Goal: Transaction & Acquisition: Purchase product/service

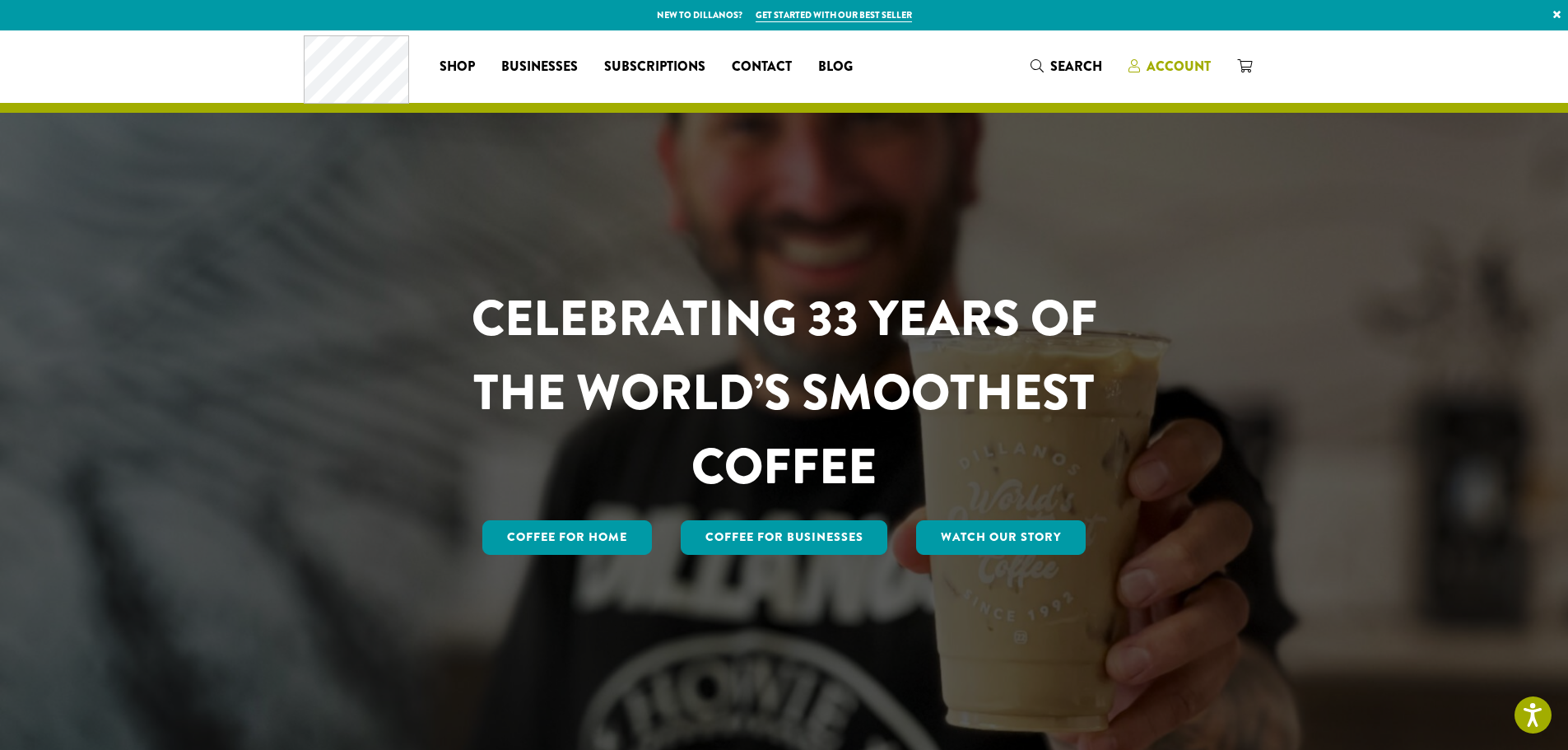
click at [1169, 64] on span "Account" at bounding box center [1179, 66] width 64 height 19
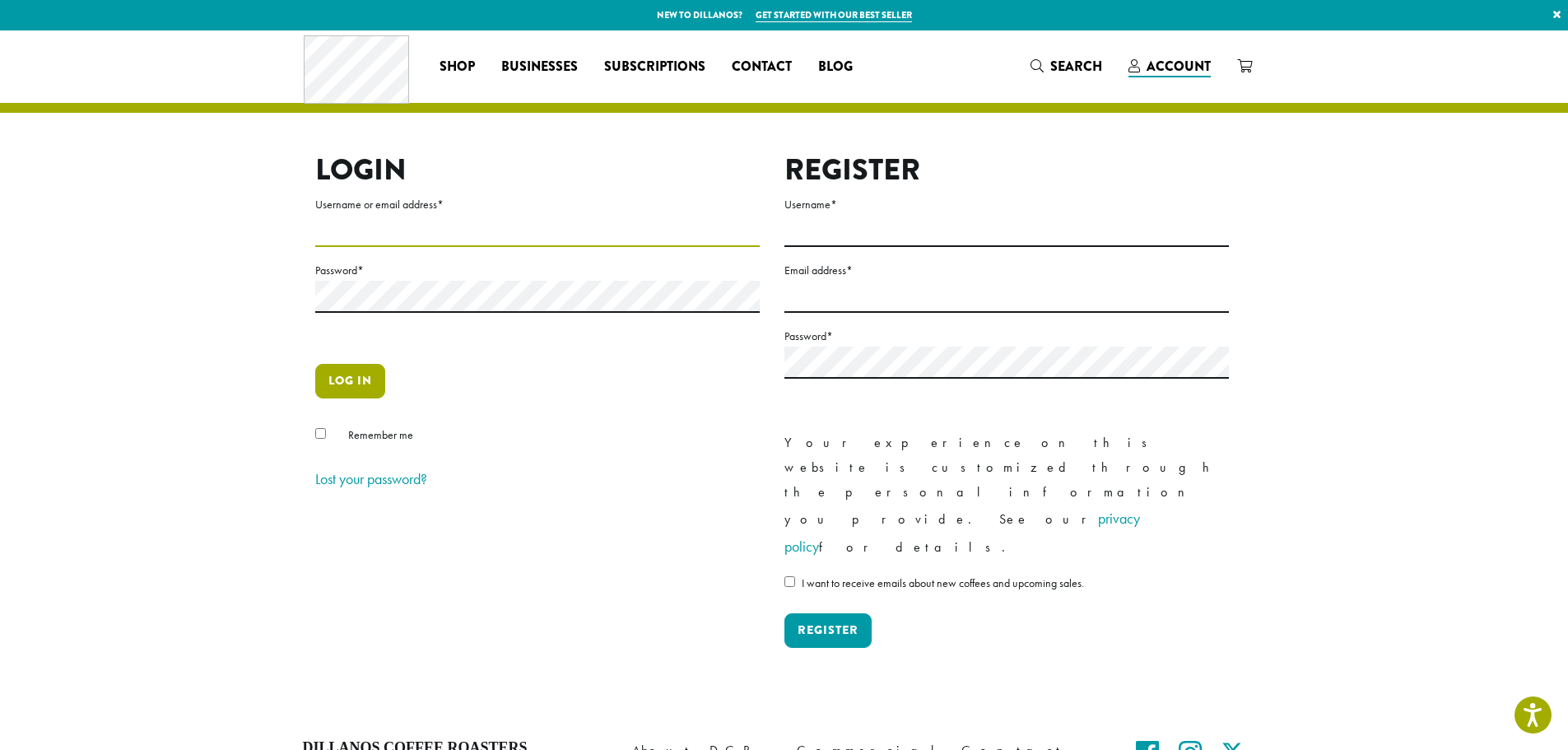
type input "******"
click at [356, 373] on button "Log in" at bounding box center [350, 380] width 70 height 34
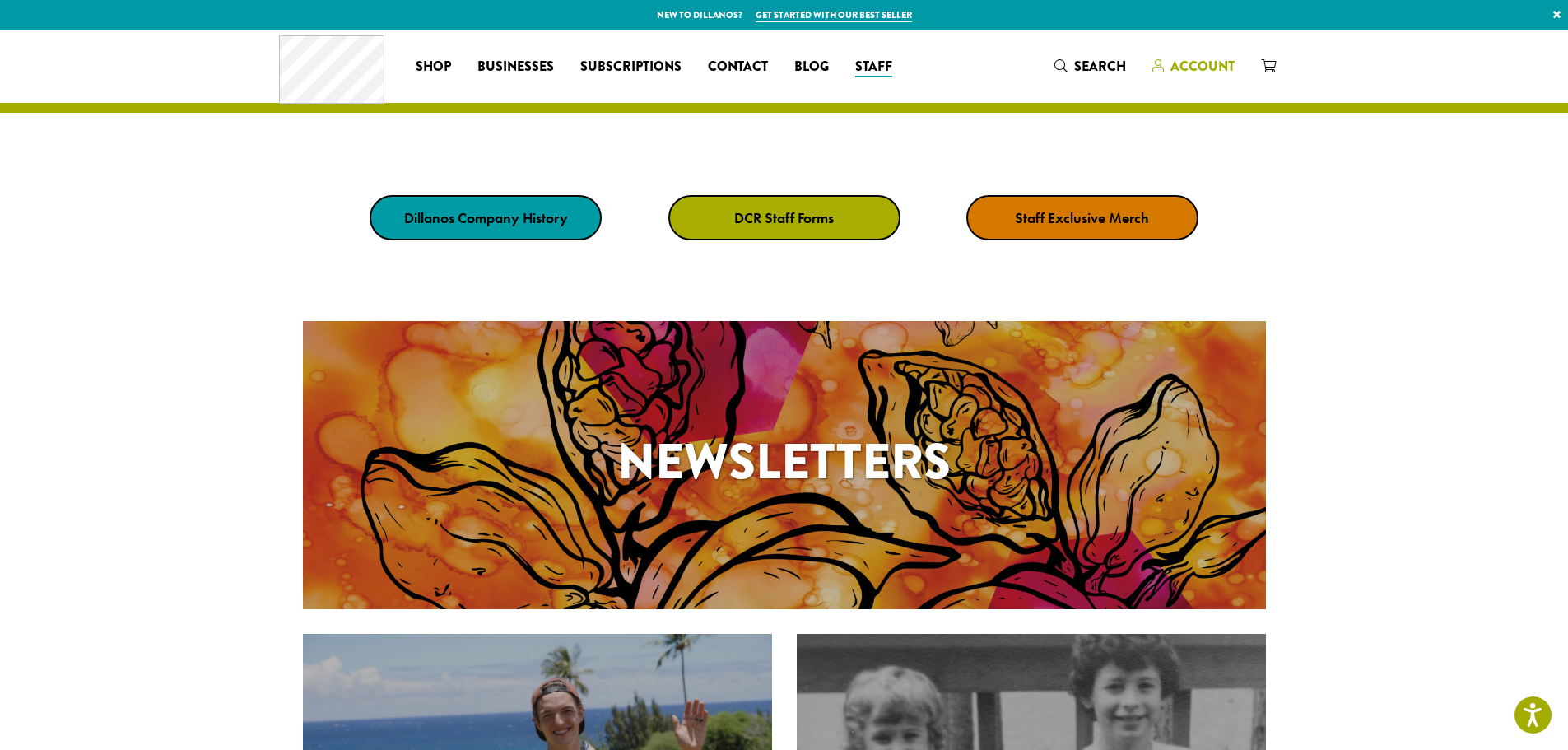
click at [1195, 64] on span "Account" at bounding box center [1202, 66] width 64 height 19
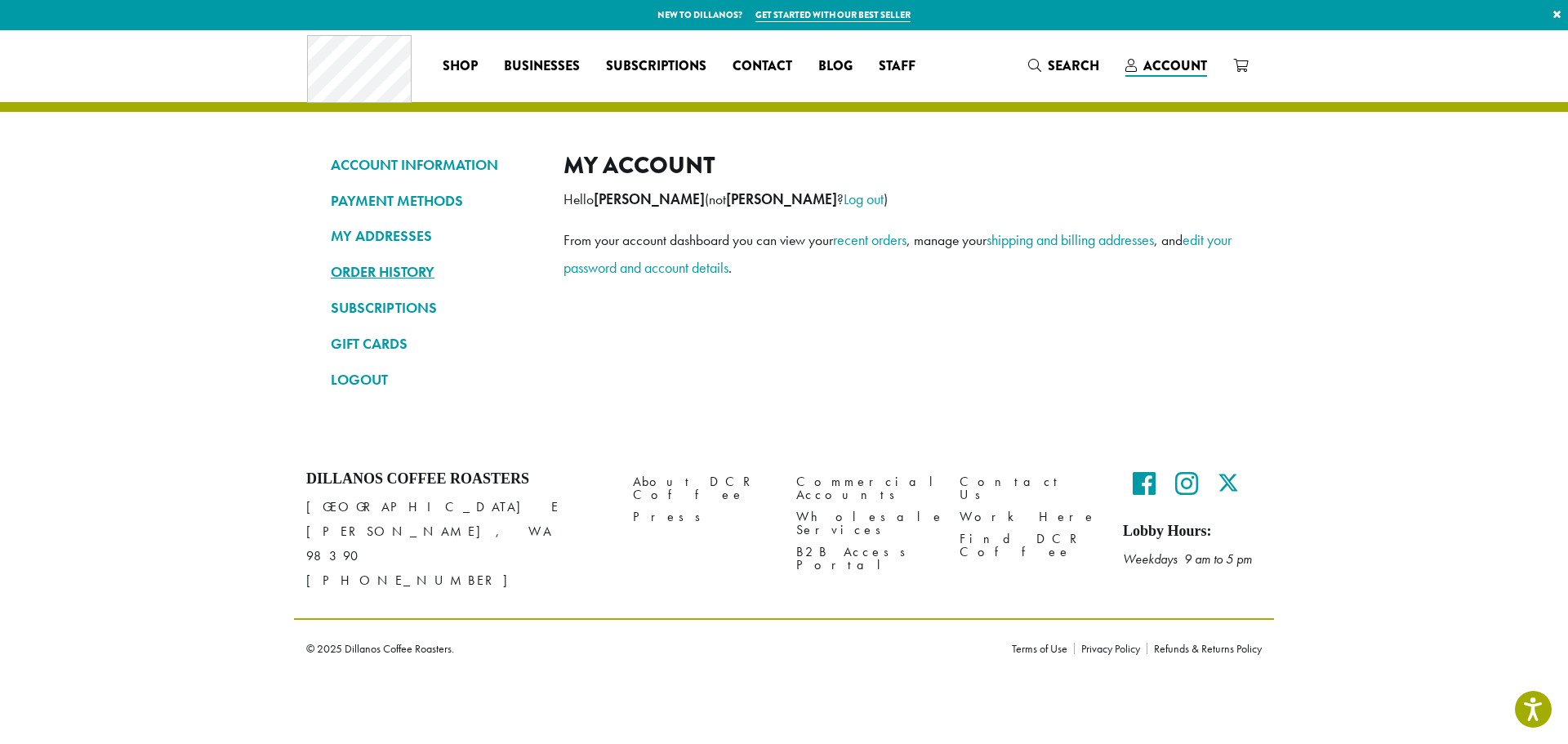
click at [391, 269] on link "ORDER HISTORY" at bounding box center [434, 272] width 208 height 27
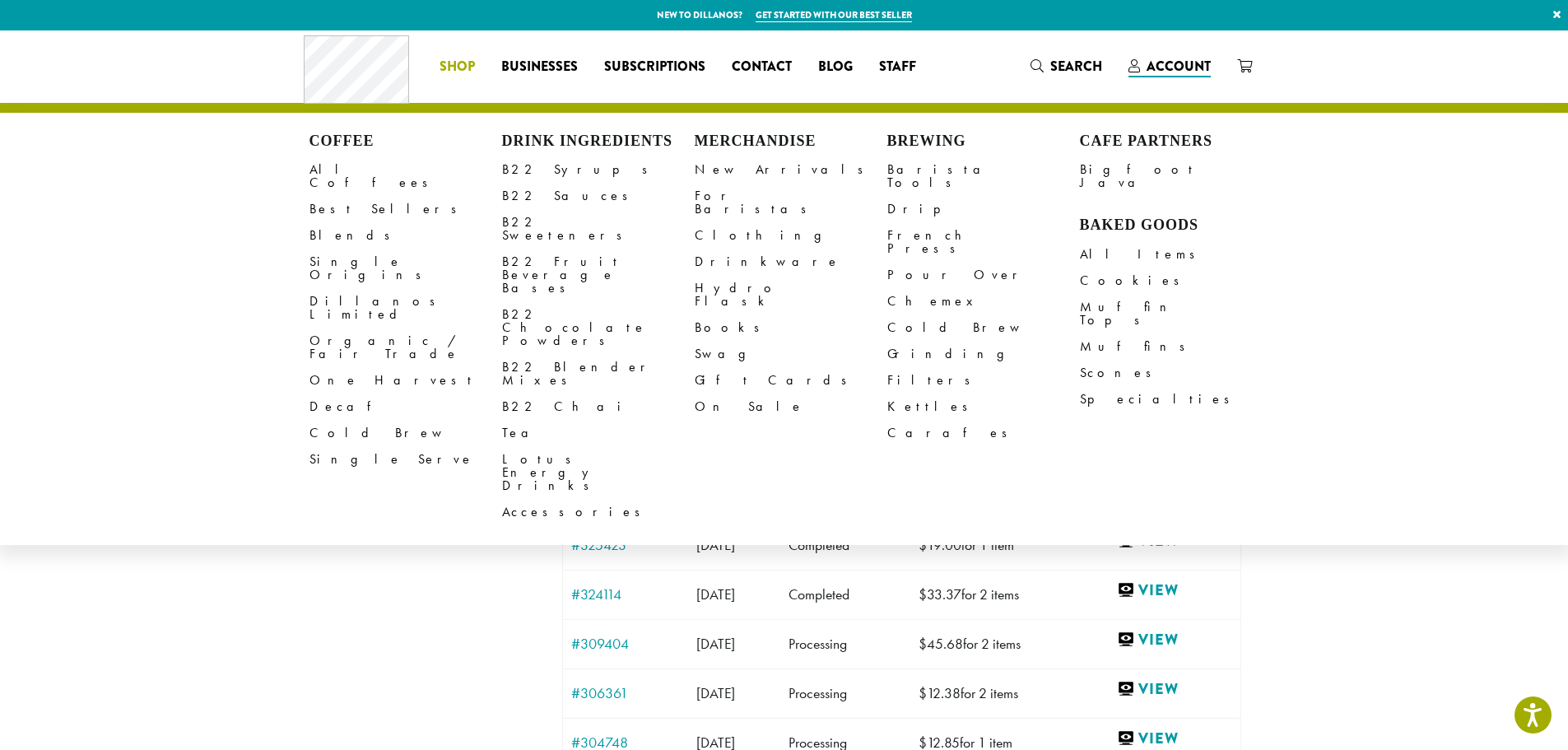
click at [464, 67] on span "Shop" at bounding box center [457, 67] width 35 height 21
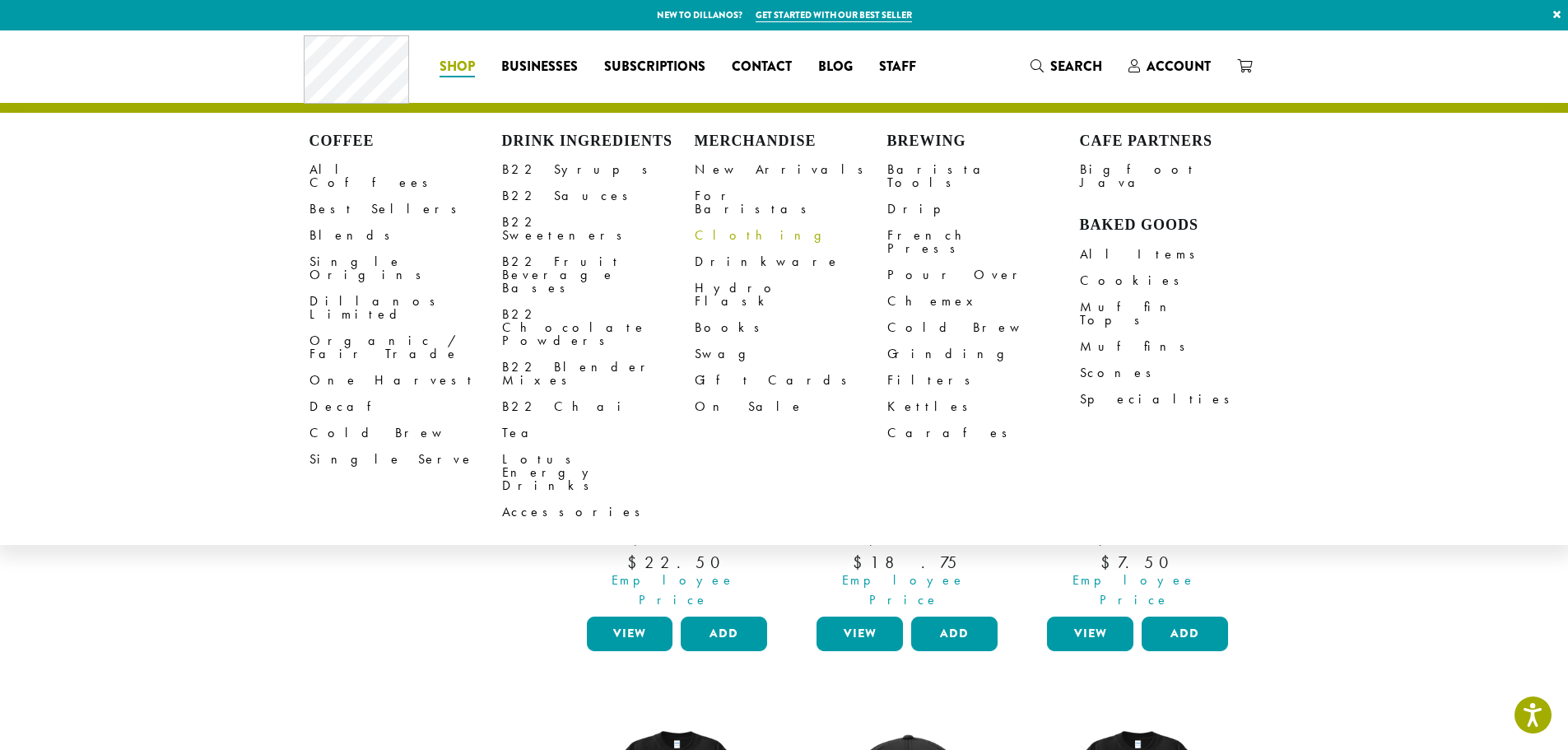
click at [723, 223] on link "Clothing" at bounding box center [790, 236] width 192 height 27
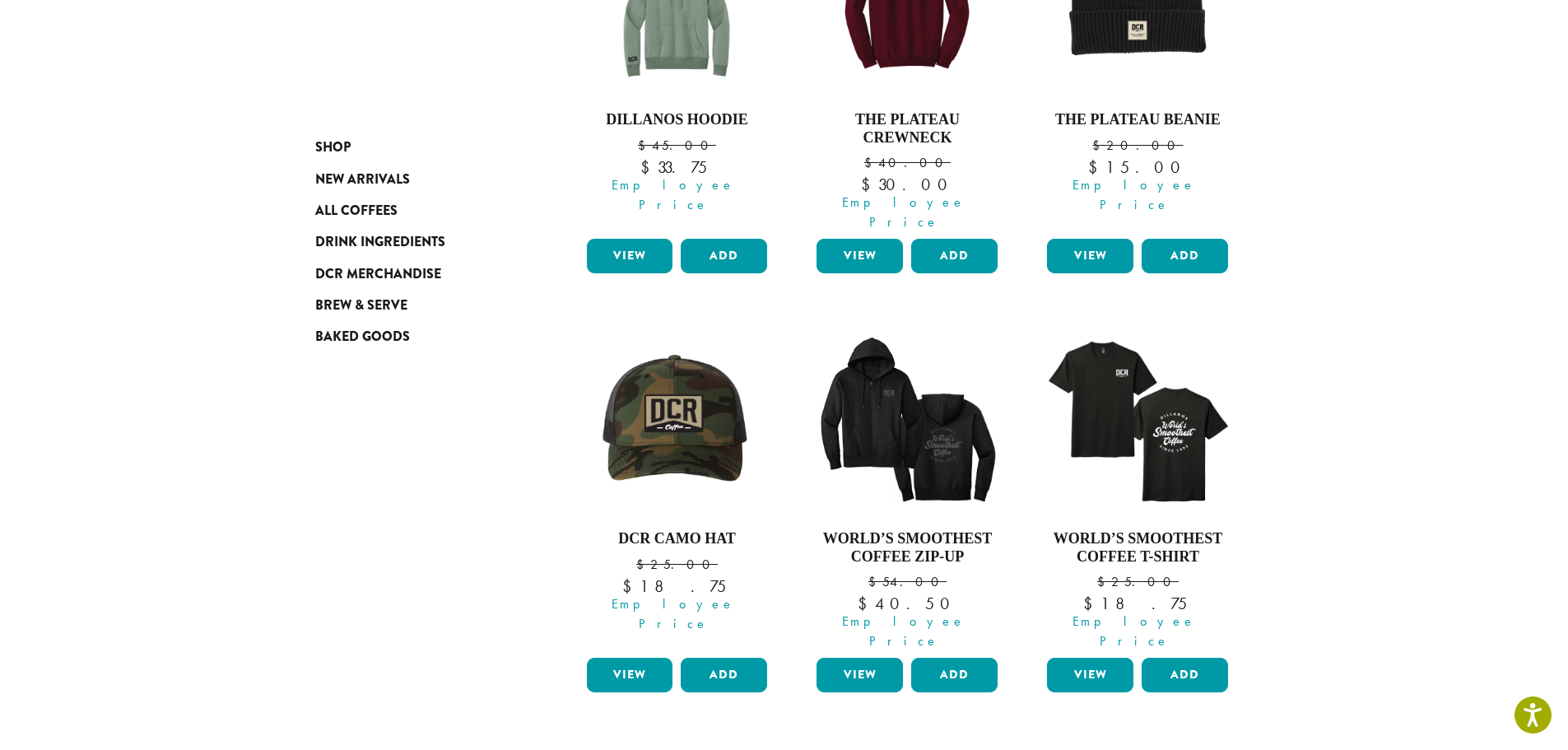
scroll to position [1235, 0]
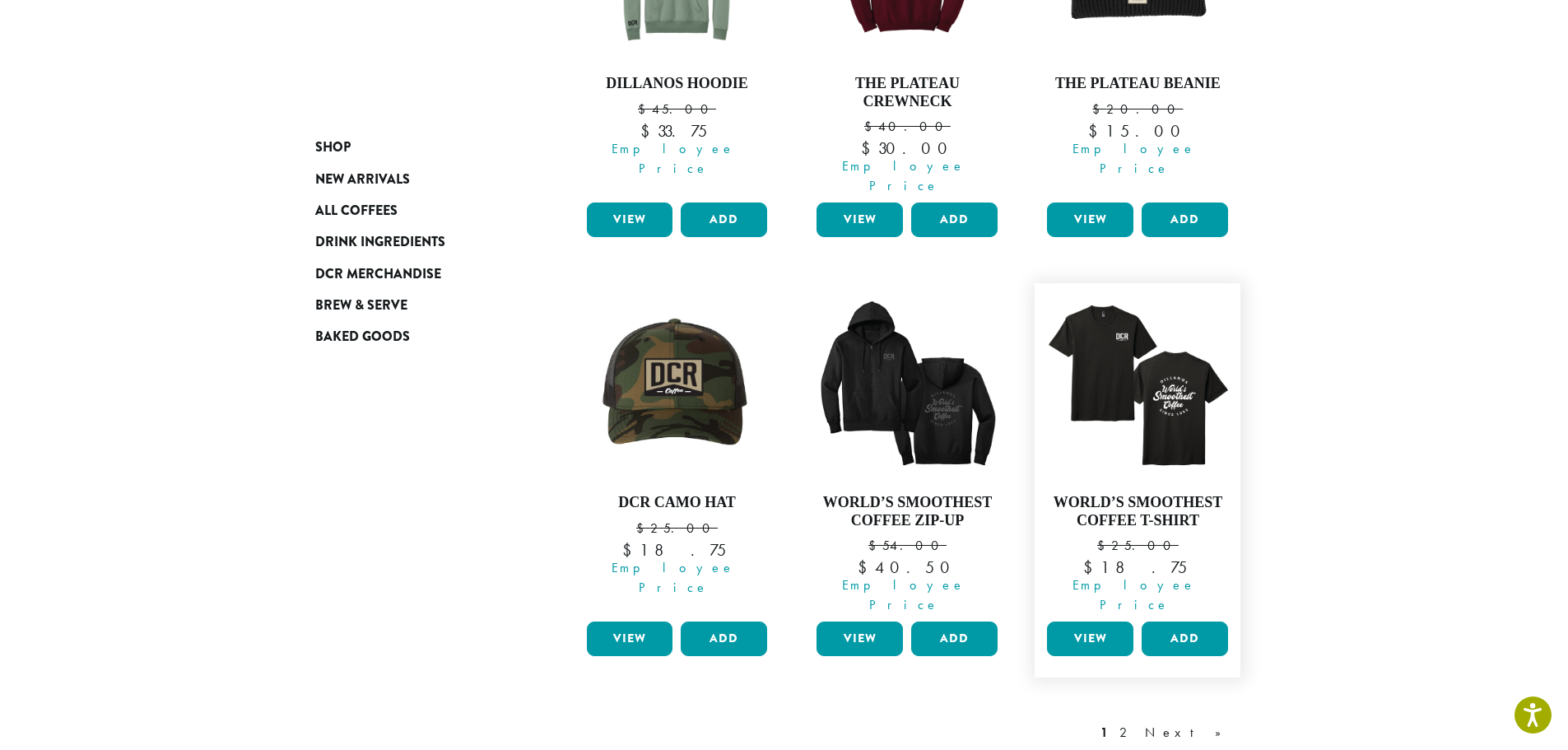
click at [1103, 622] on link "View" at bounding box center [1091, 639] width 87 height 34
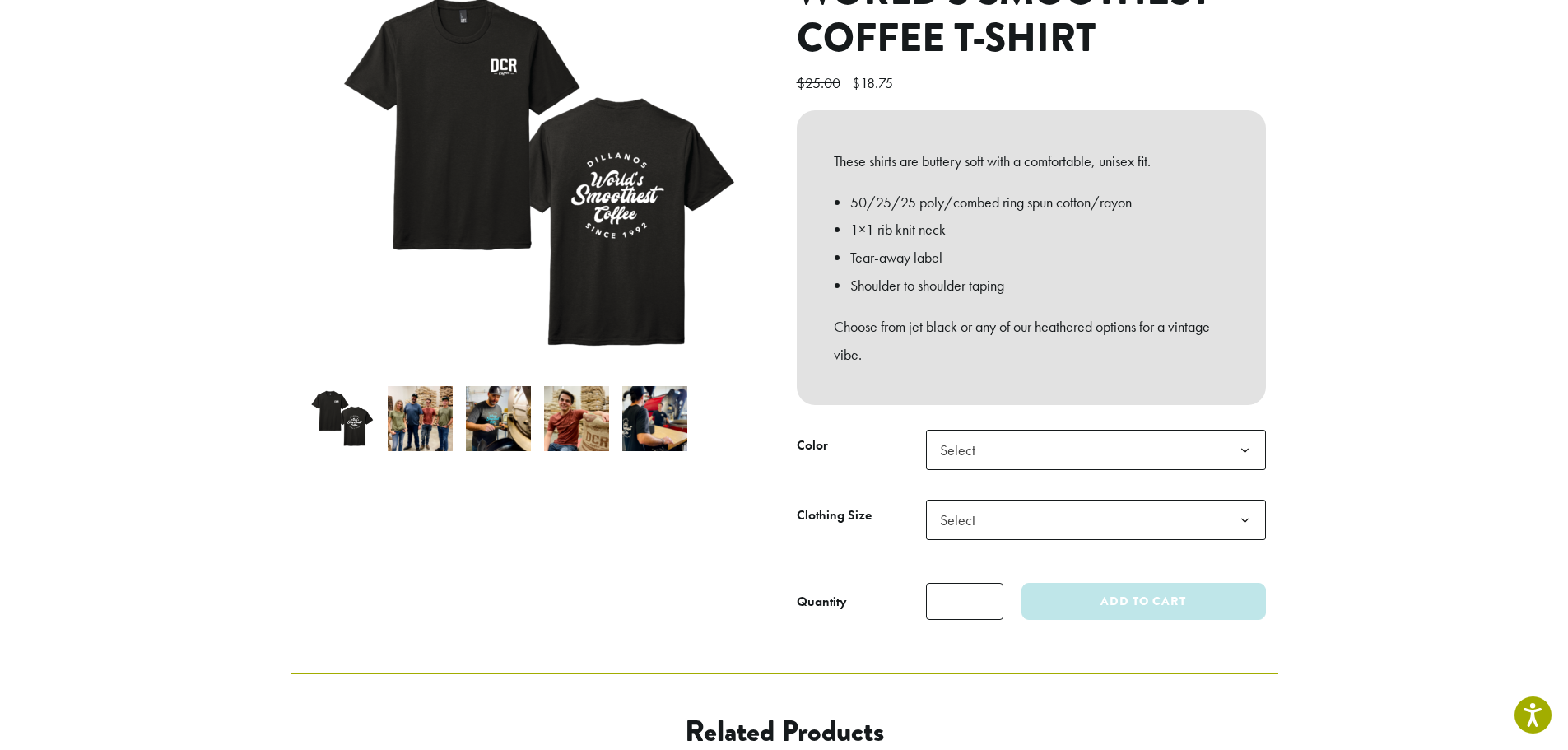
scroll to position [247, 0]
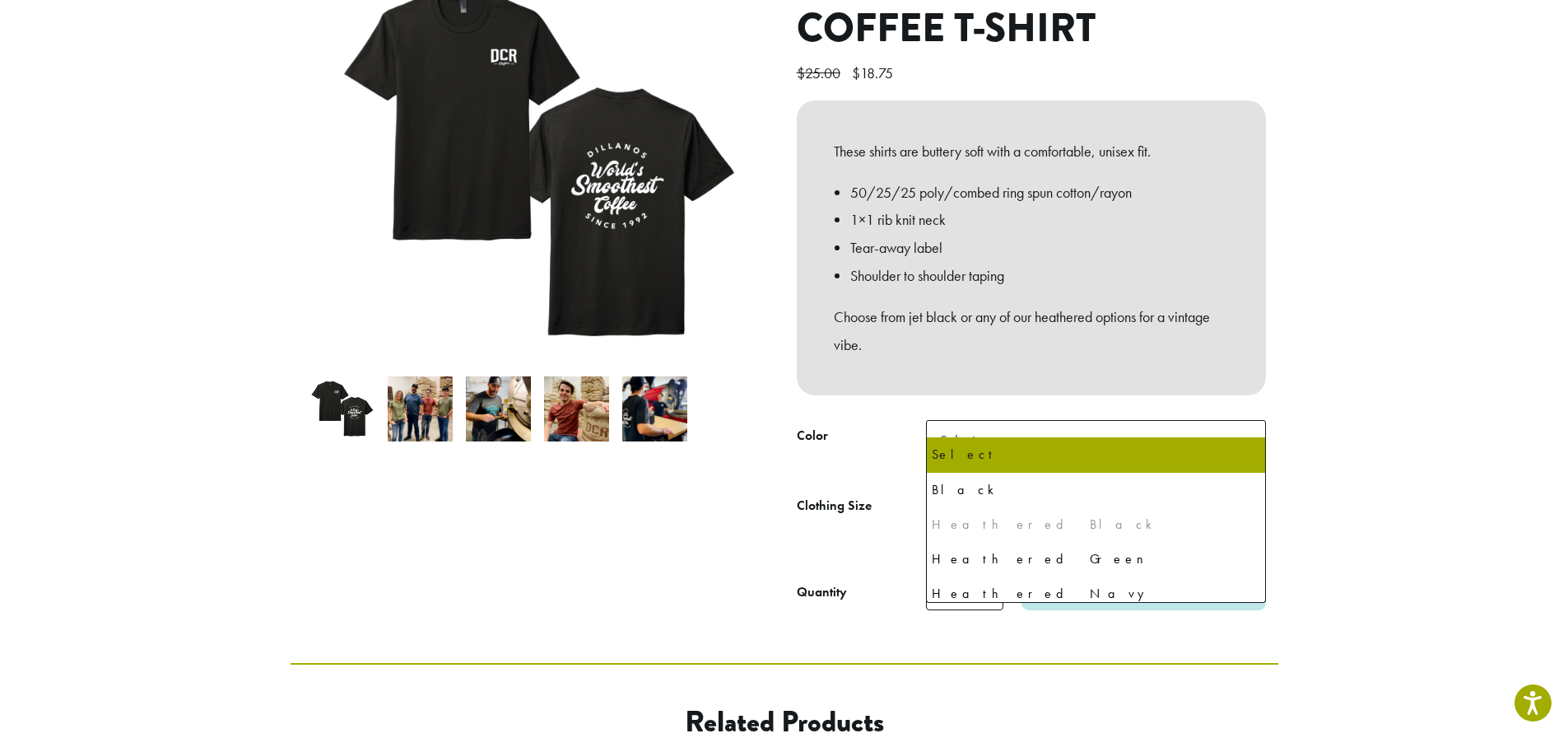
click at [1238, 421] on b at bounding box center [1245, 440] width 40 height 40
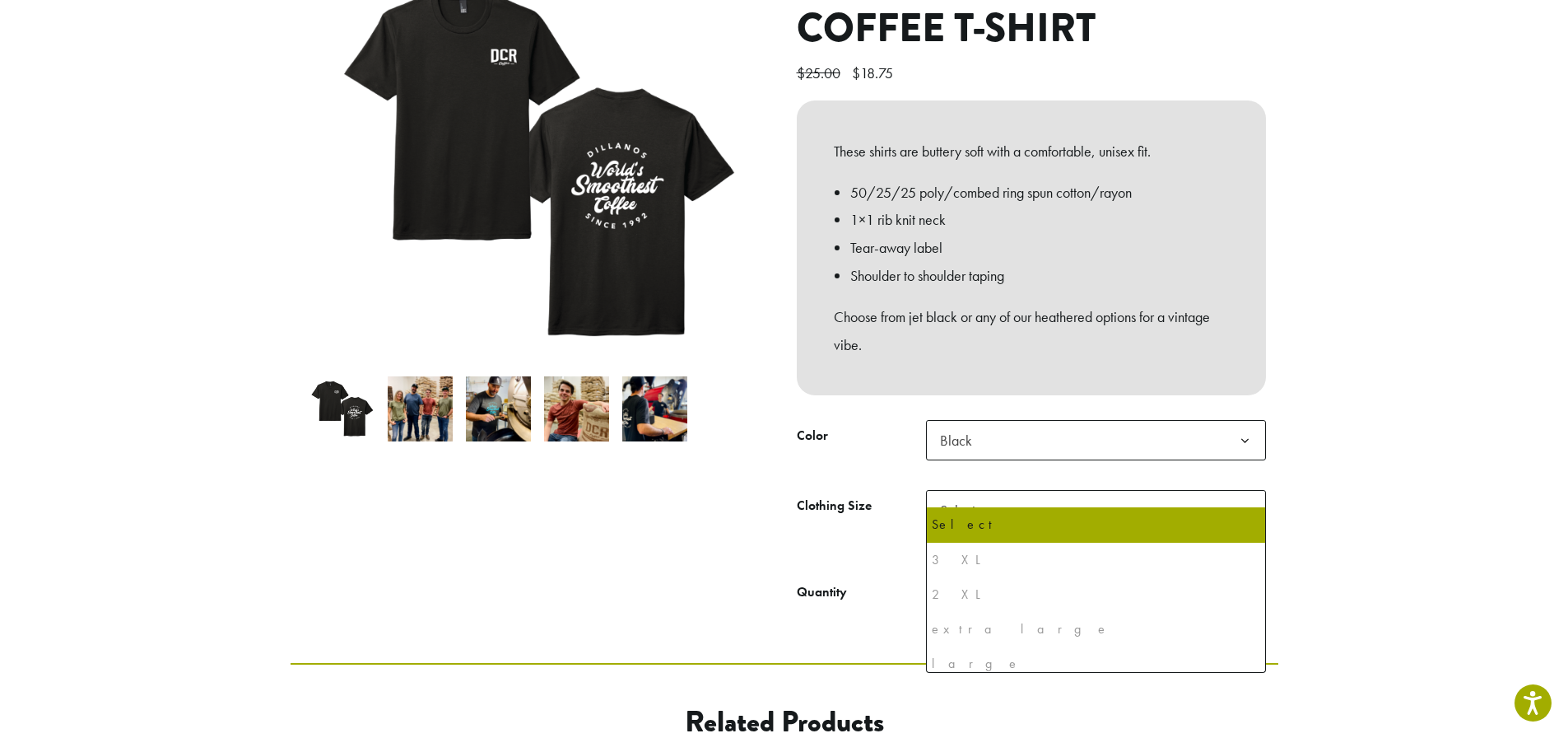
click at [1241, 491] on b at bounding box center [1245, 510] width 40 height 40
click at [934, 663] on div "large" at bounding box center [1096, 663] width 328 height 25
click at [955, 626] on div "extra large" at bounding box center [1096, 629] width 328 height 25
click at [945, 599] on div "2 XL" at bounding box center [1096, 594] width 328 height 25
click at [939, 563] on div "3 XL" at bounding box center [1096, 560] width 328 height 25
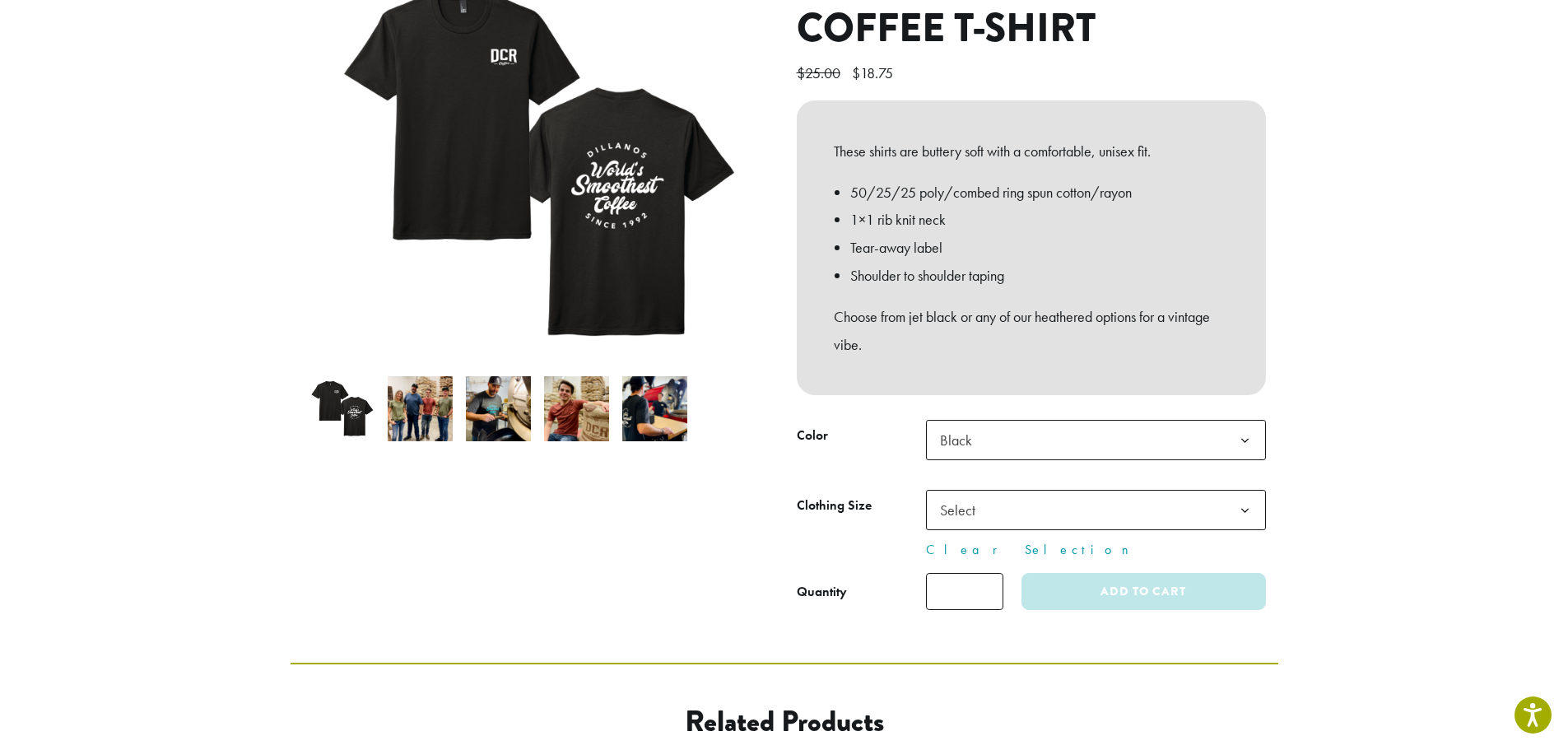
click at [1355, 463] on section "**********" at bounding box center [784, 223] width 1568 height 880
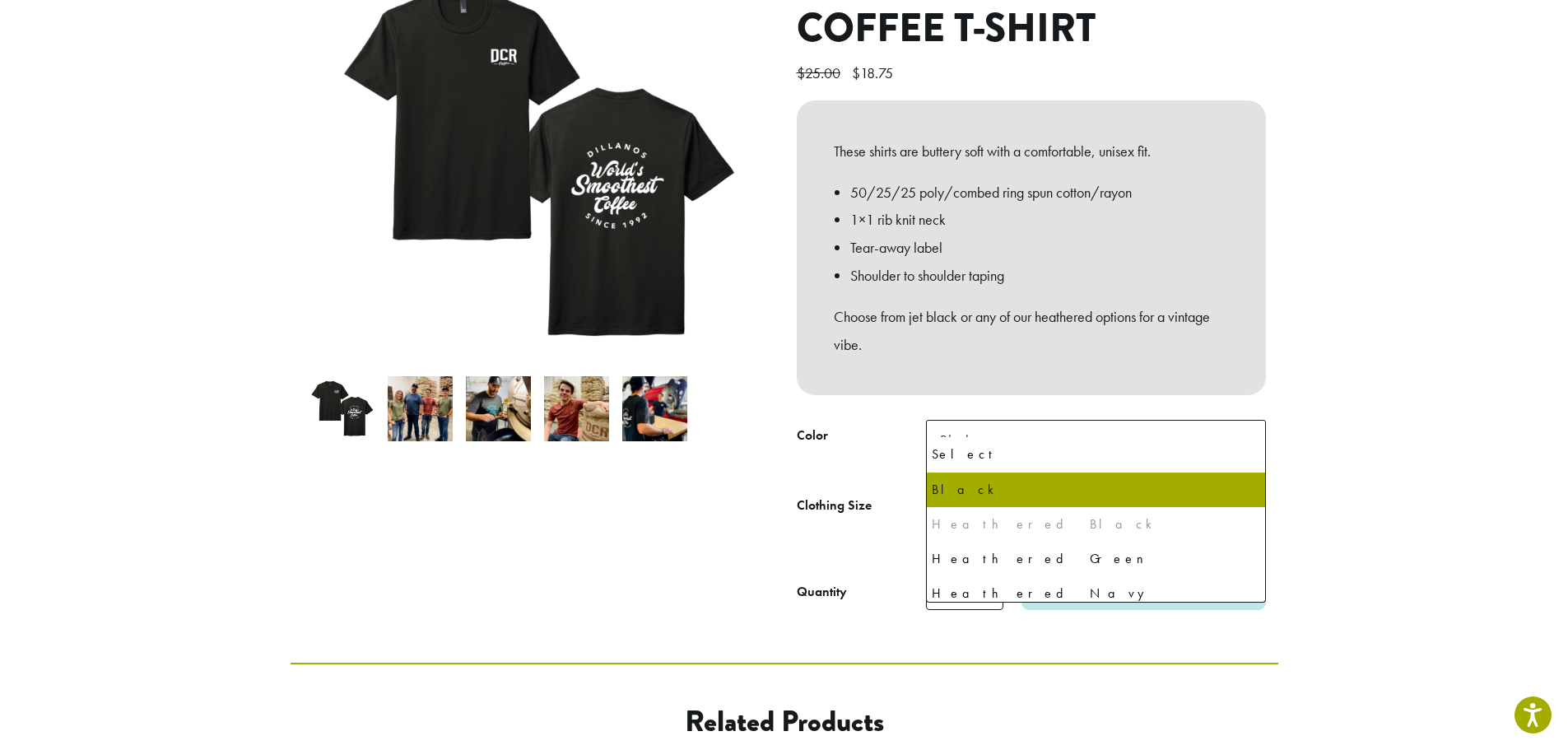
click at [1226, 421] on b at bounding box center [1245, 441] width 40 height 40
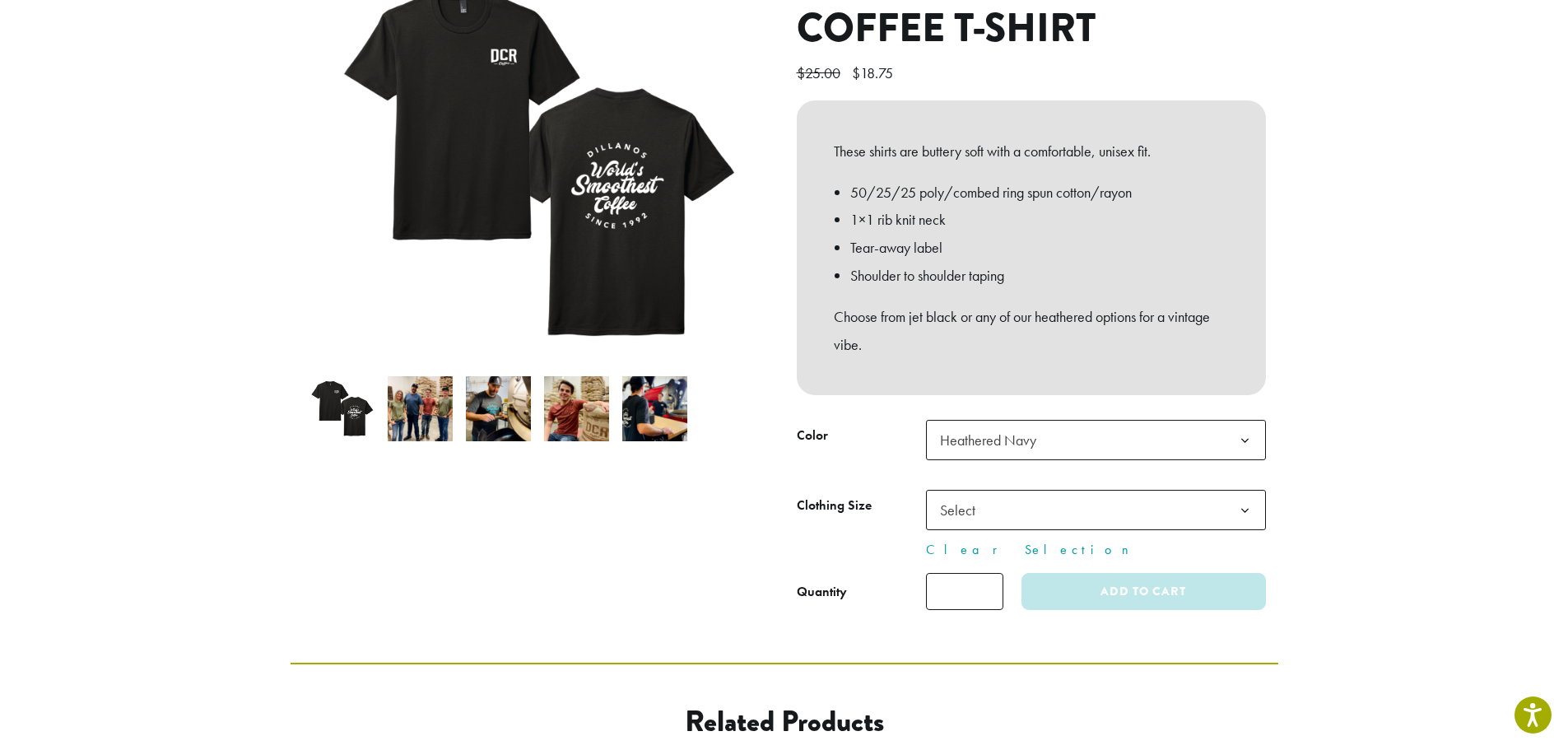
click at [1233, 491] on b at bounding box center [1245, 511] width 40 height 40
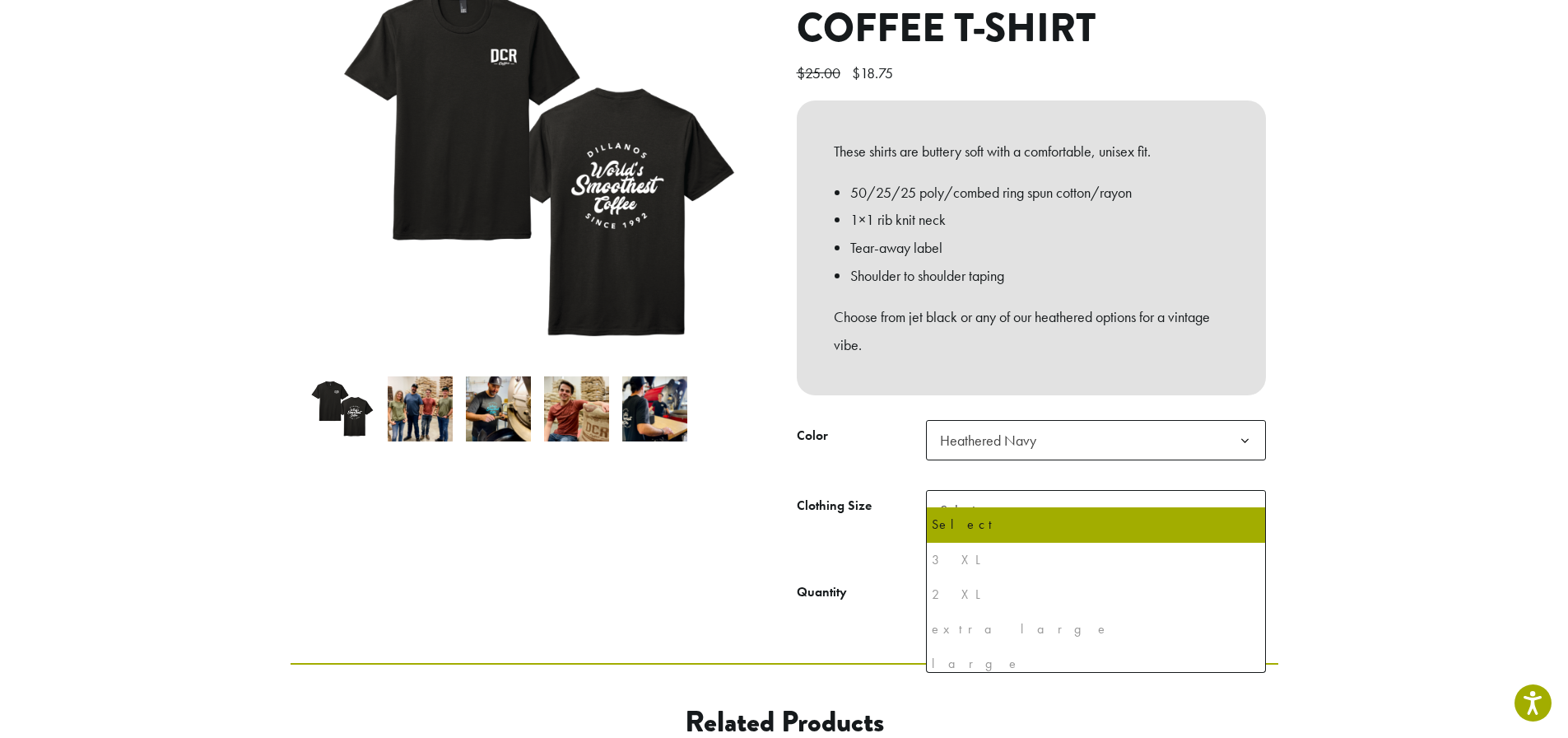
click at [1233, 491] on b at bounding box center [1245, 510] width 40 height 40
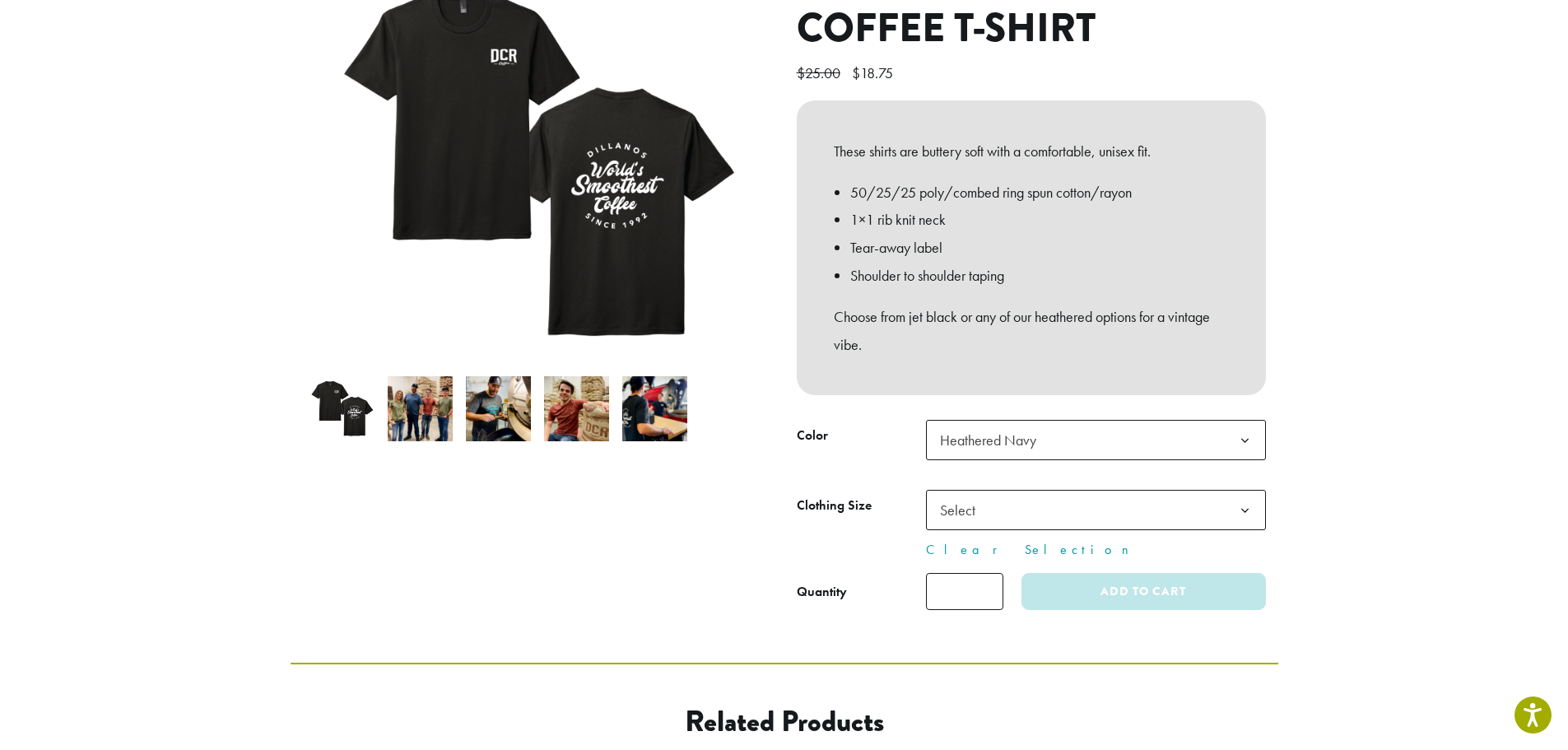
click at [1220, 420] on span "Heathered Navy" at bounding box center [1096, 440] width 340 height 40
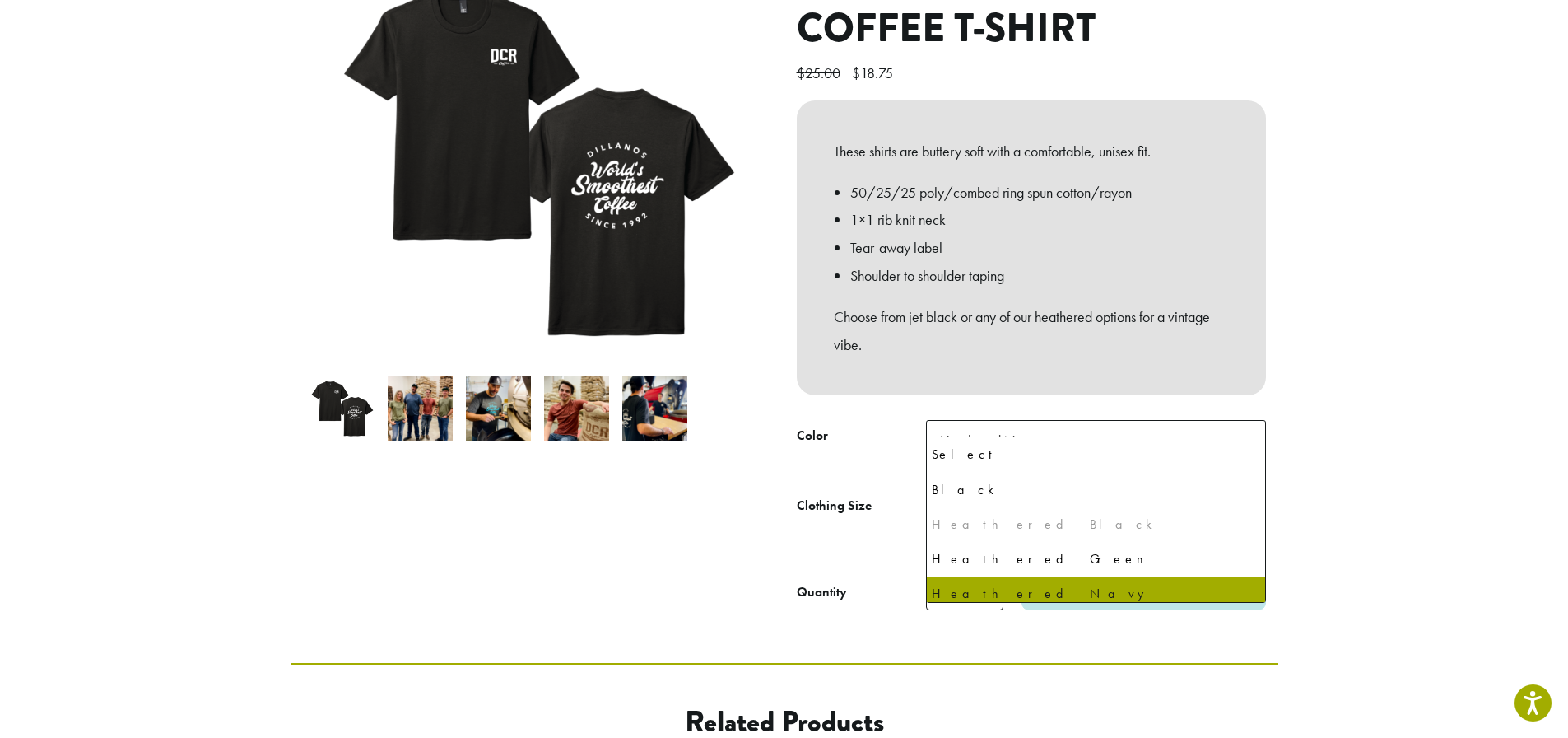
scroll to position [42, 0]
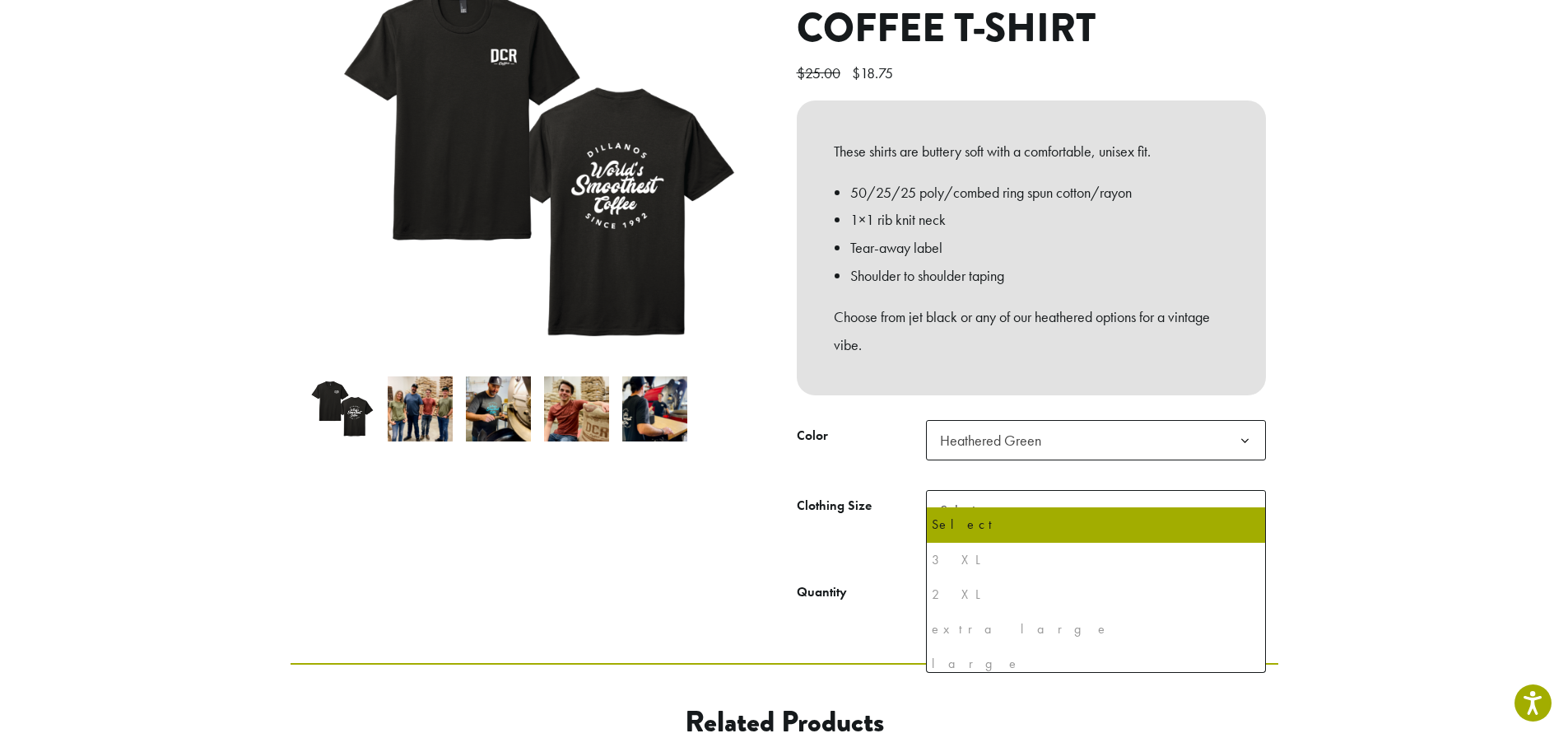
click at [1193, 497] on span "Select" at bounding box center [1096, 509] width 340 height 40
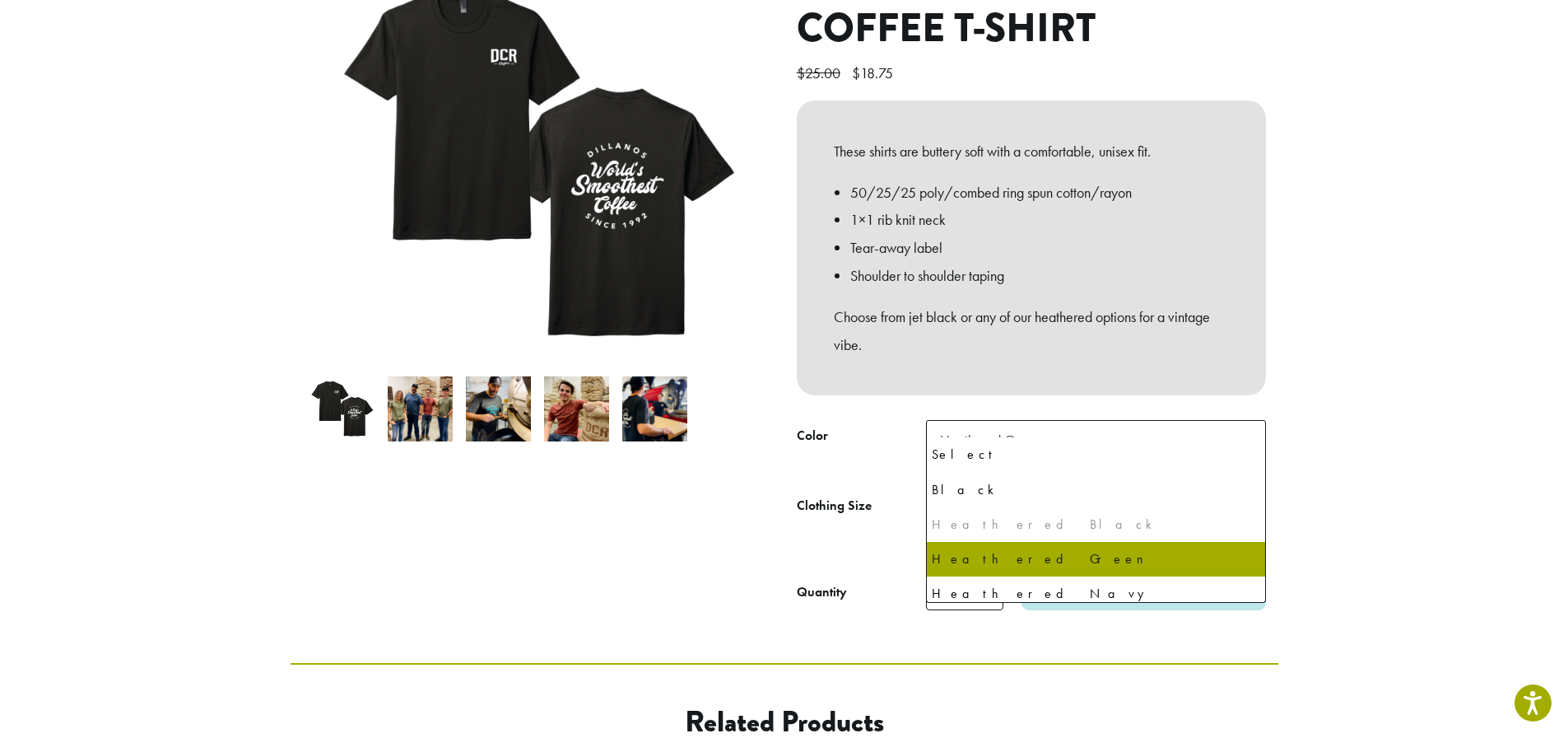
click at [1141, 420] on span "Heathered Green" at bounding box center [1096, 439] width 340 height 40
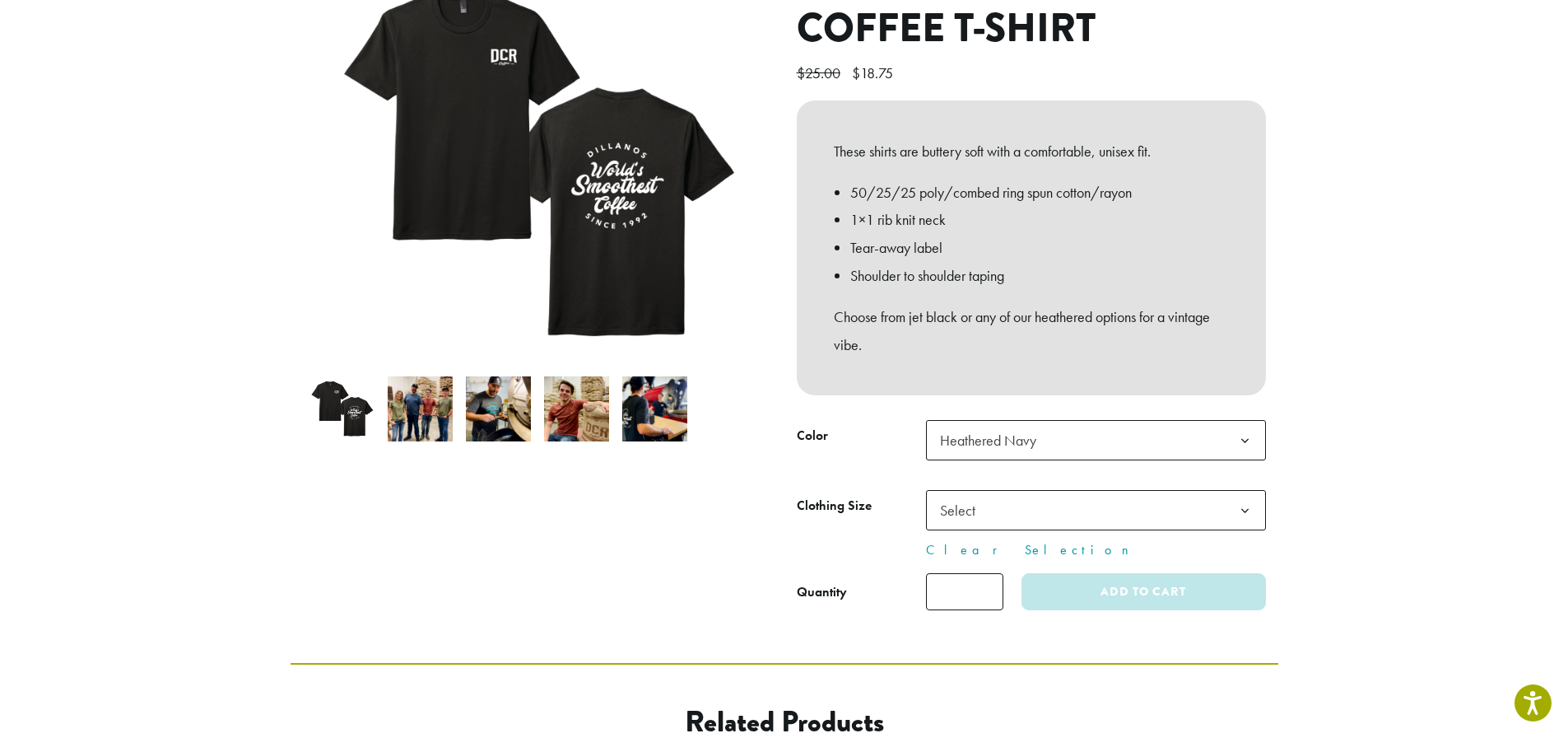
click at [1173, 490] on span "Select" at bounding box center [1096, 509] width 340 height 40
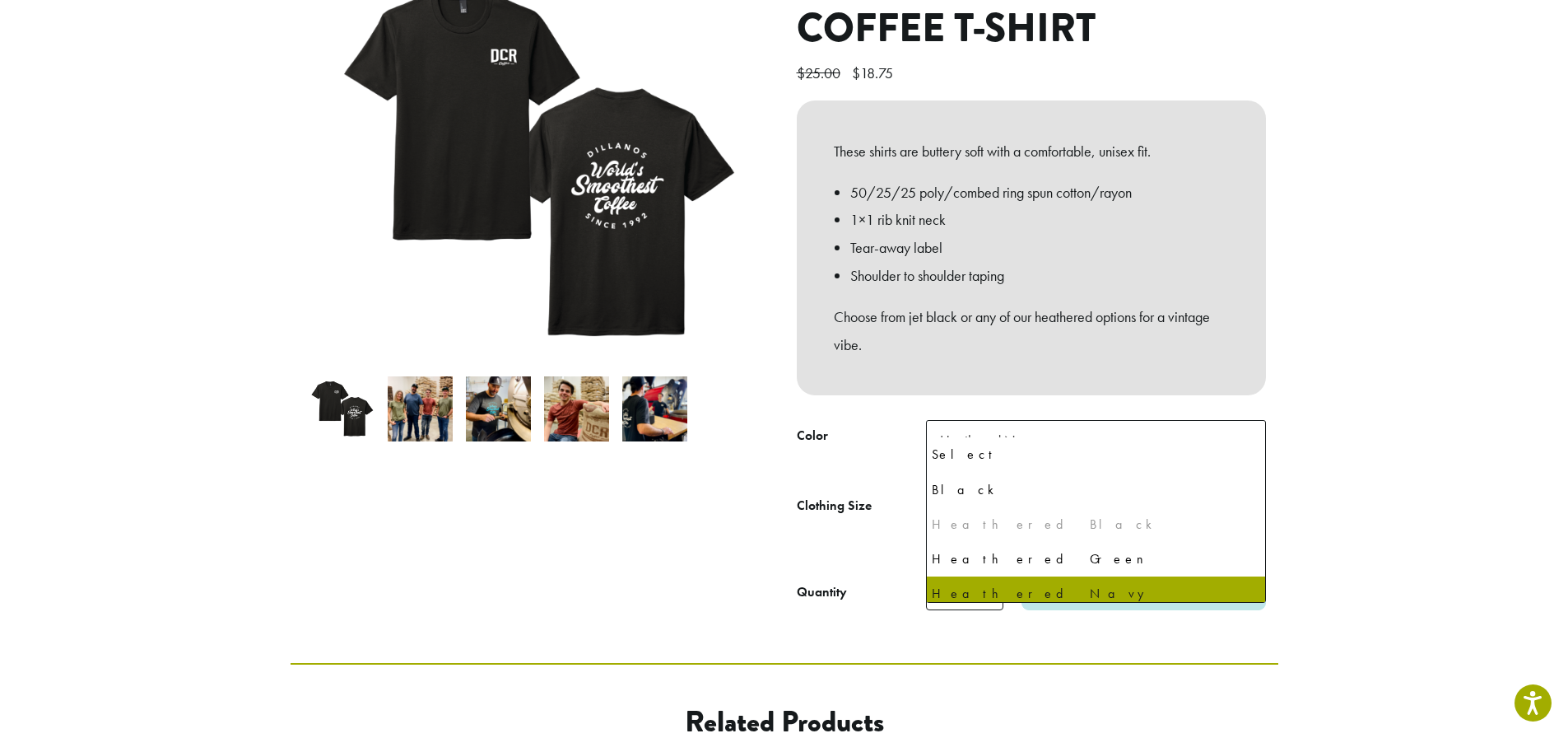
click at [1151, 426] on span "Heathered Navy" at bounding box center [1096, 439] width 340 height 40
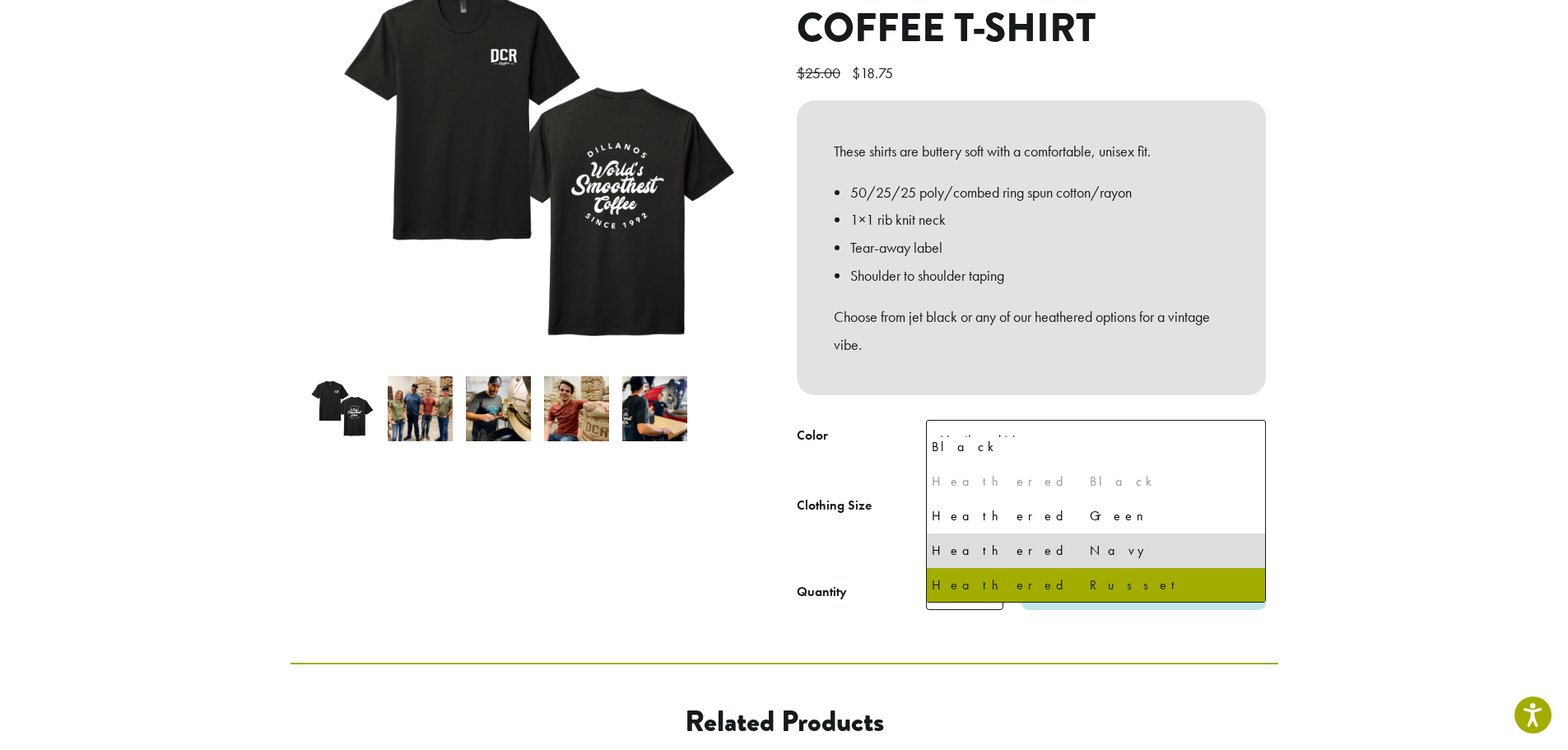
select select "**********"
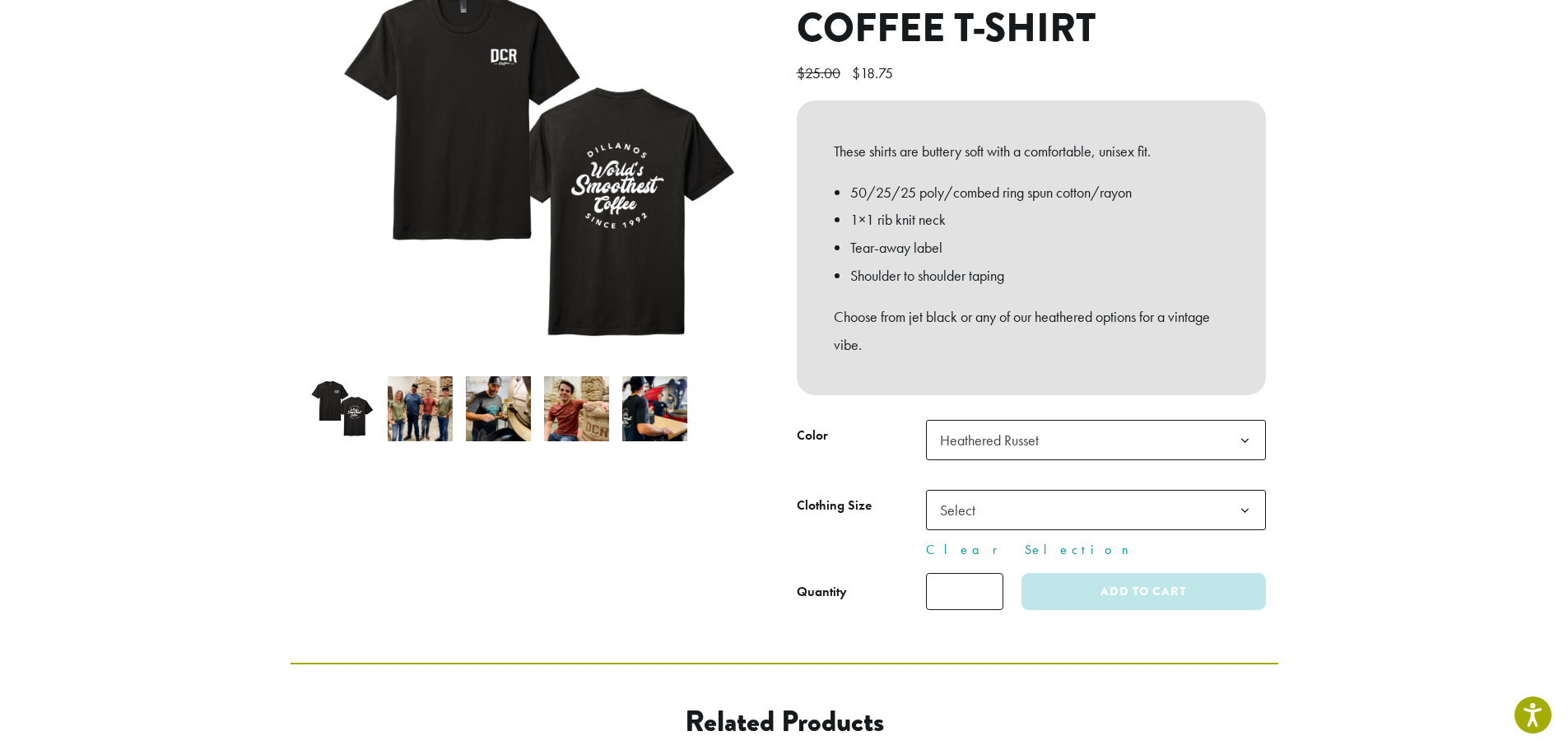
click at [1163, 490] on span "Select" at bounding box center [1096, 510] width 340 height 40
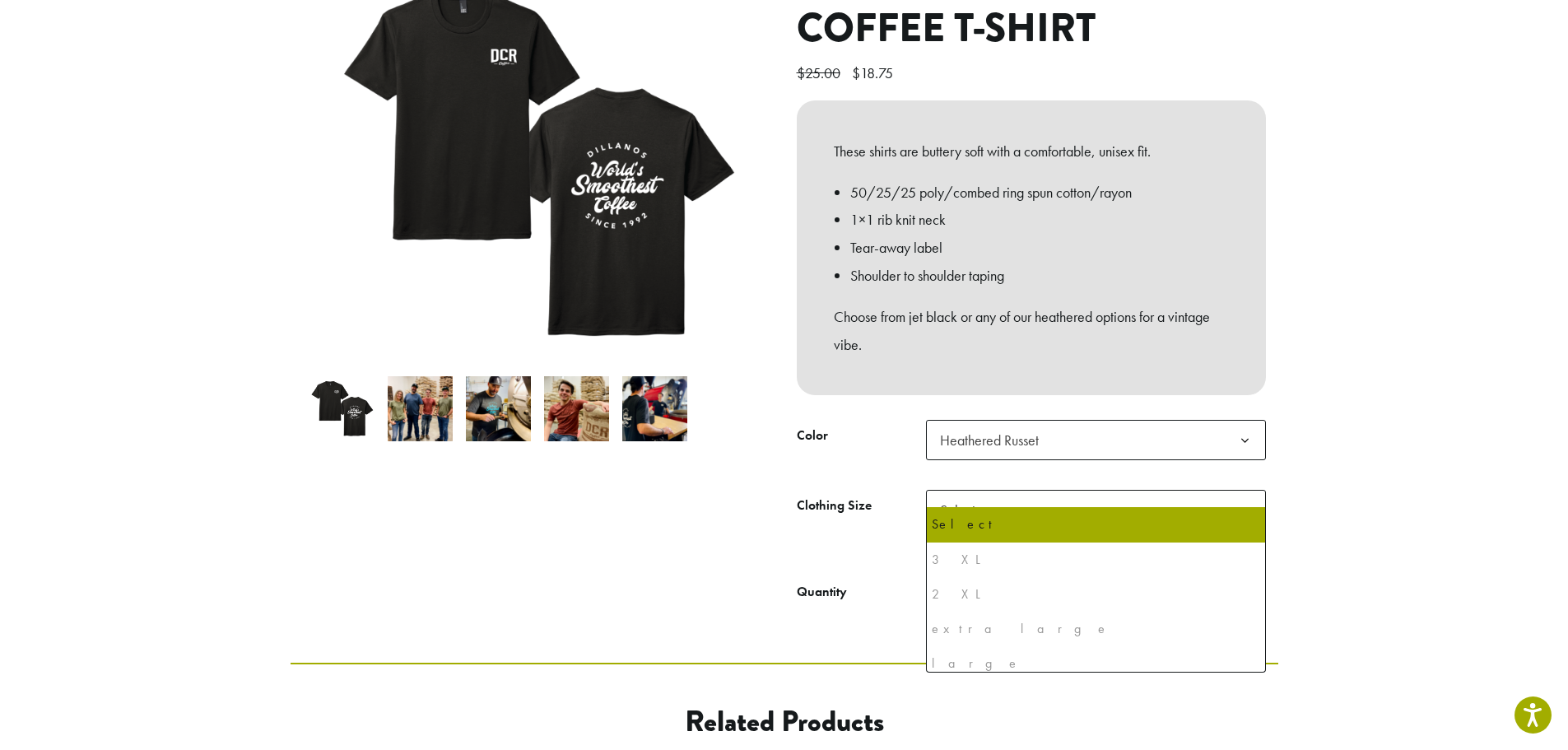
click at [678, 464] on div at bounding box center [537, 284] width 494 height 652
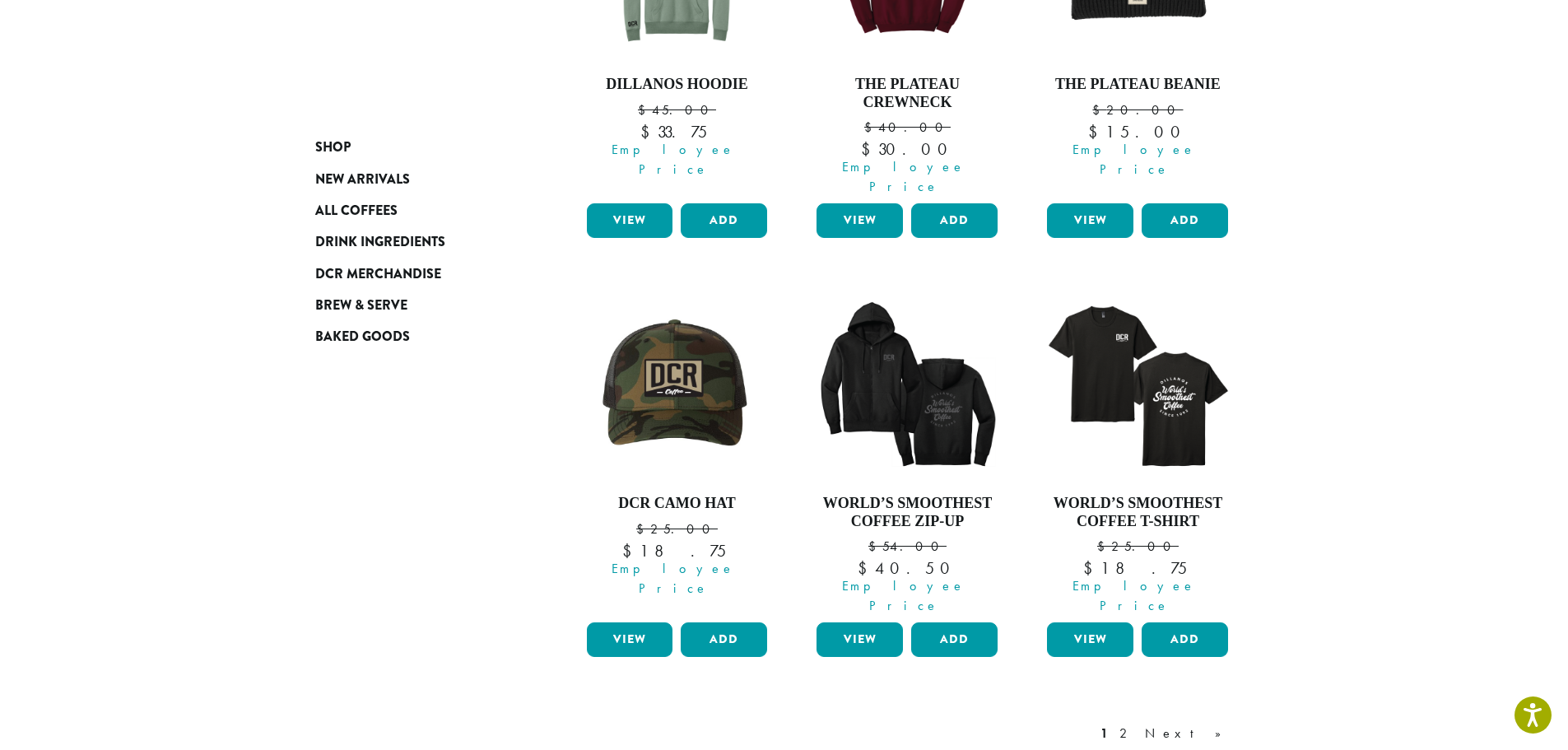
scroll to position [1317, 0]
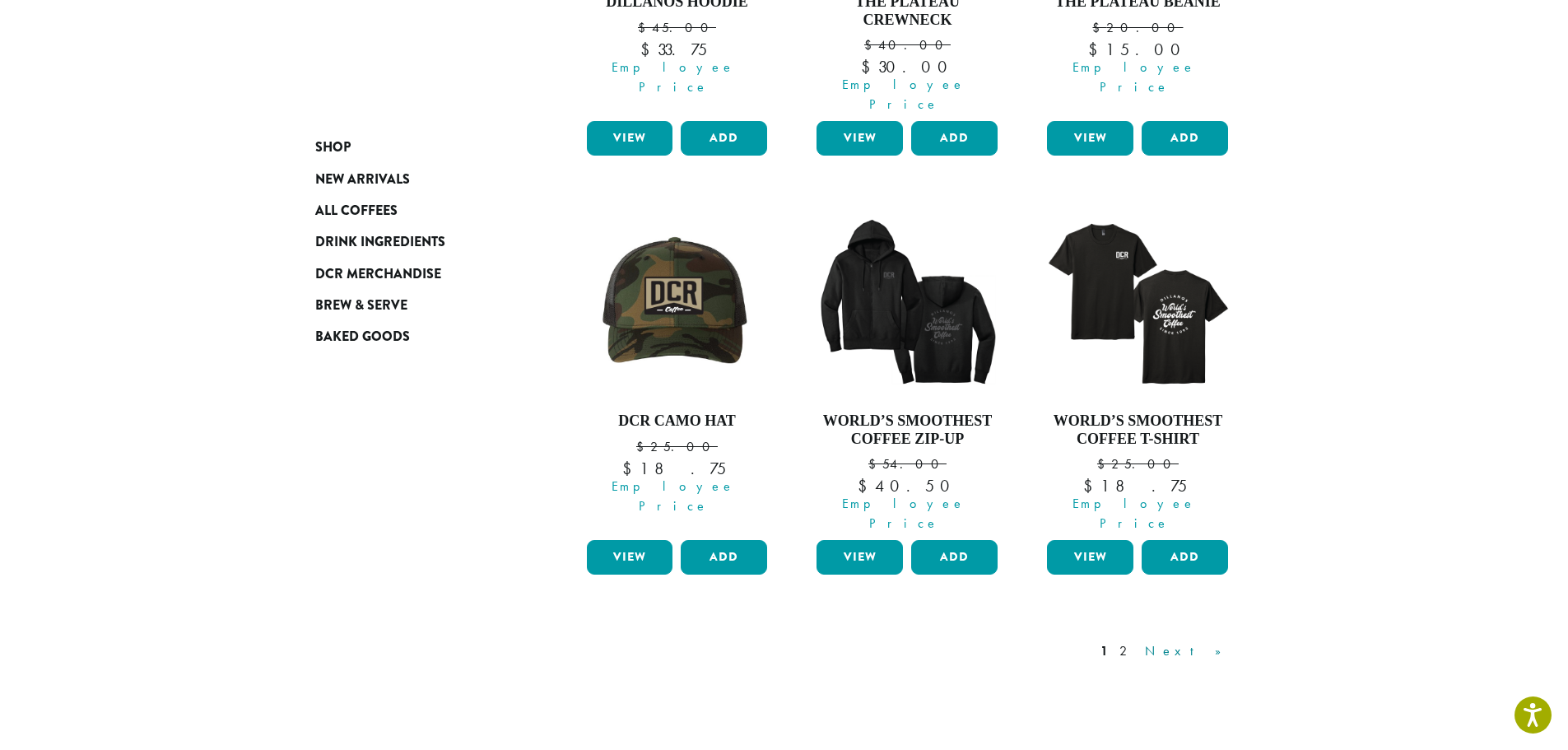
click at [1213, 642] on link "Next »" at bounding box center [1190, 651] width 95 height 20
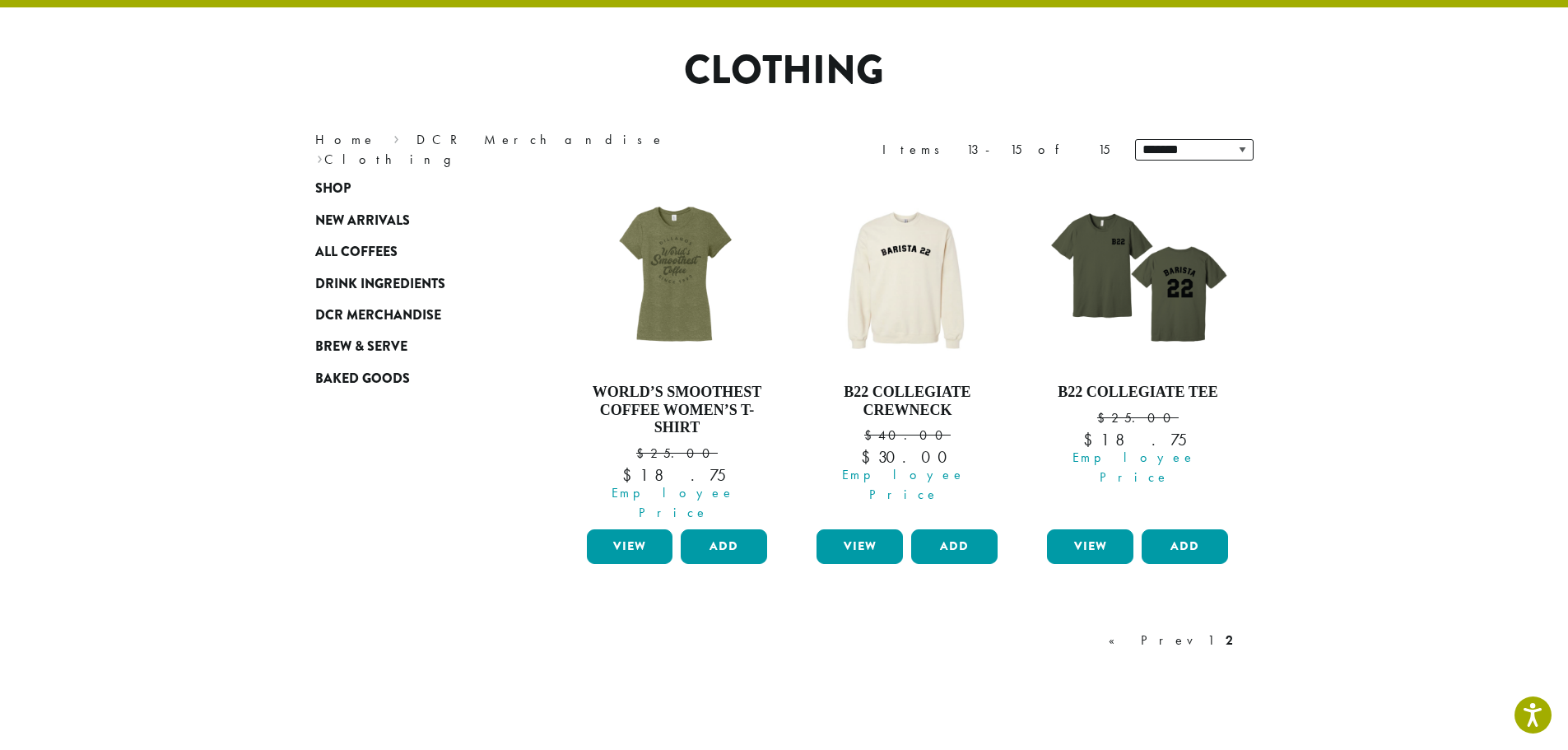
scroll to position [102, 0]
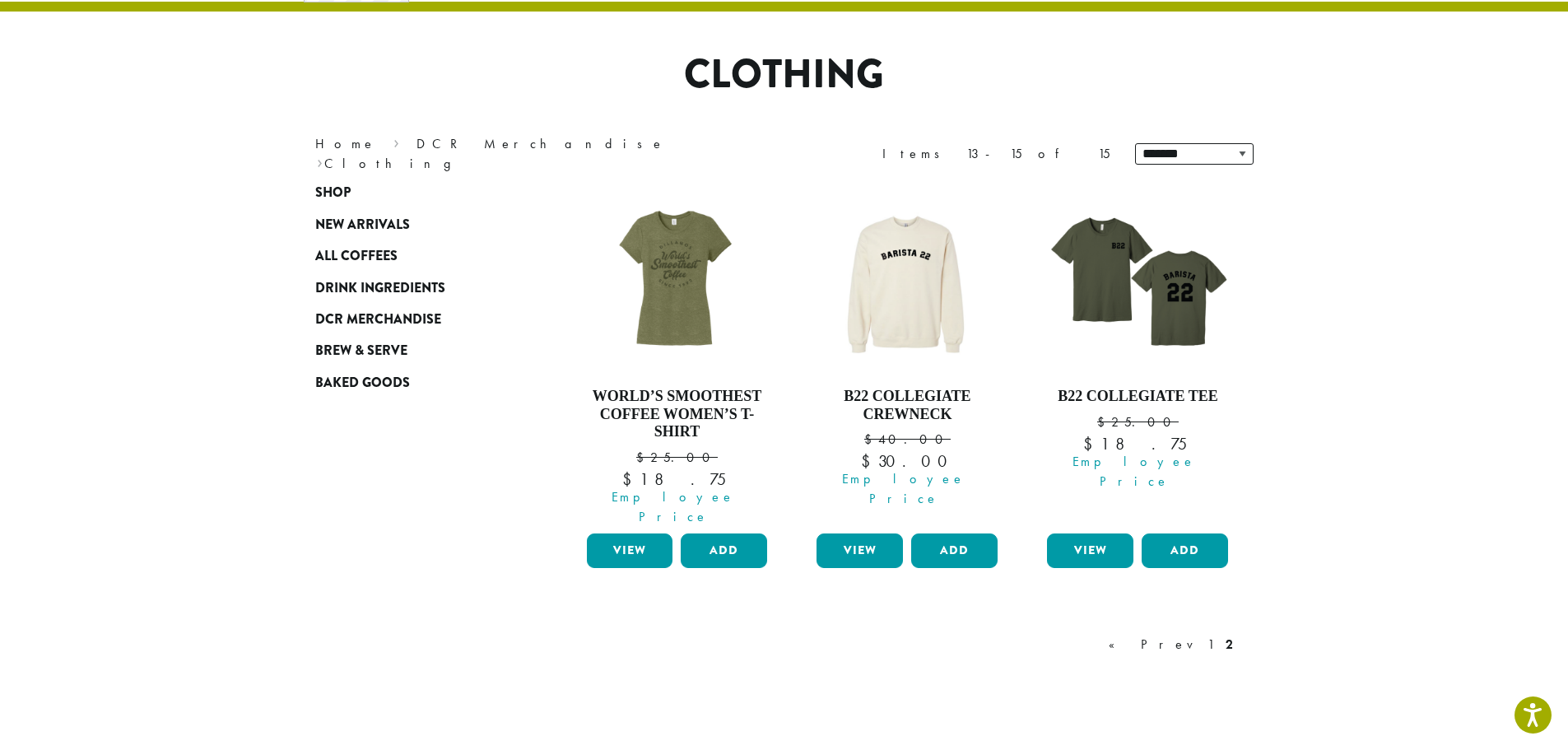
scroll to position [282, 0]
